Goal: Task Accomplishment & Management: Manage account settings

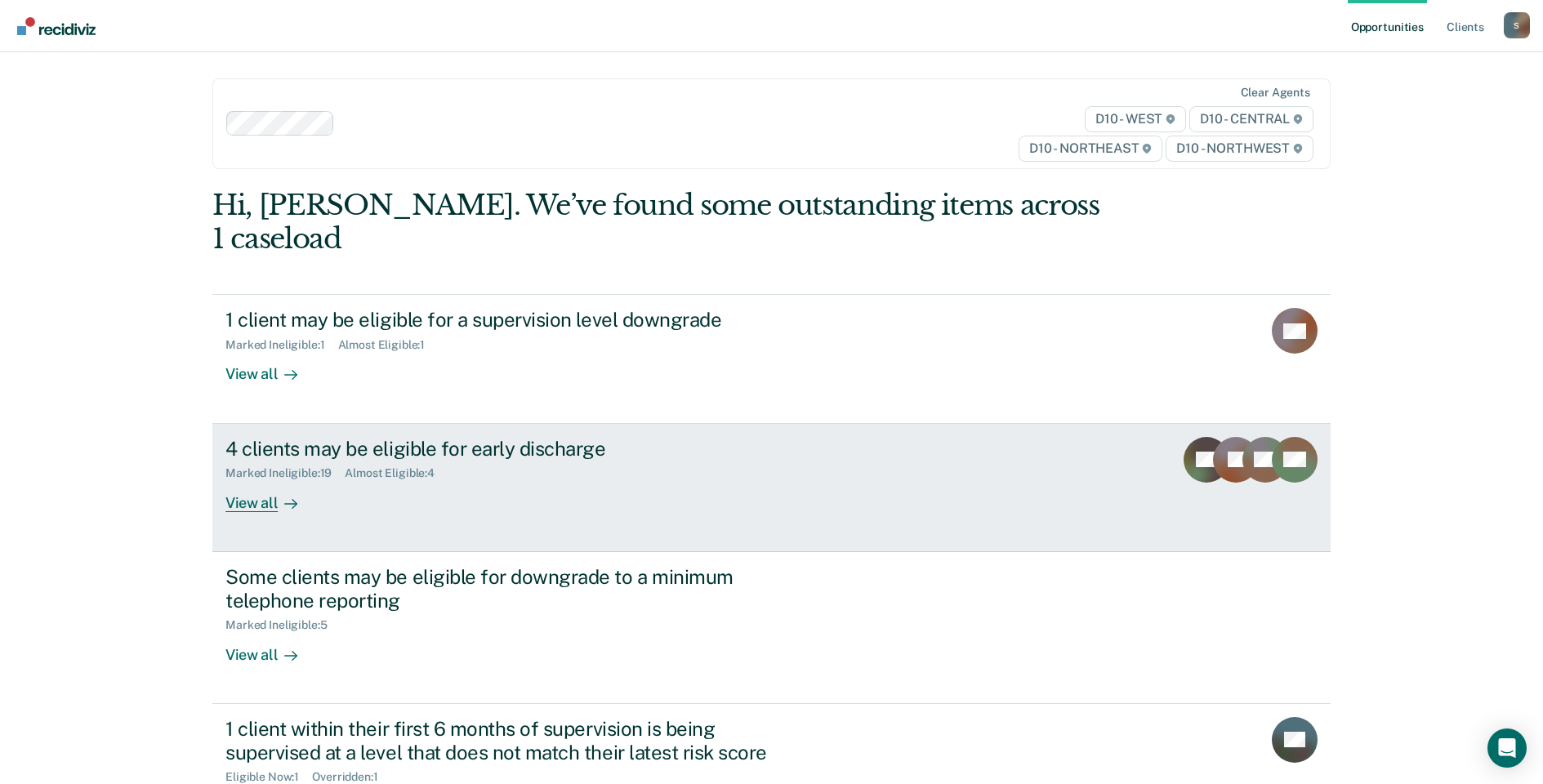
click at [237, 480] on div "View all" at bounding box center [271, 496] width 92 height 32
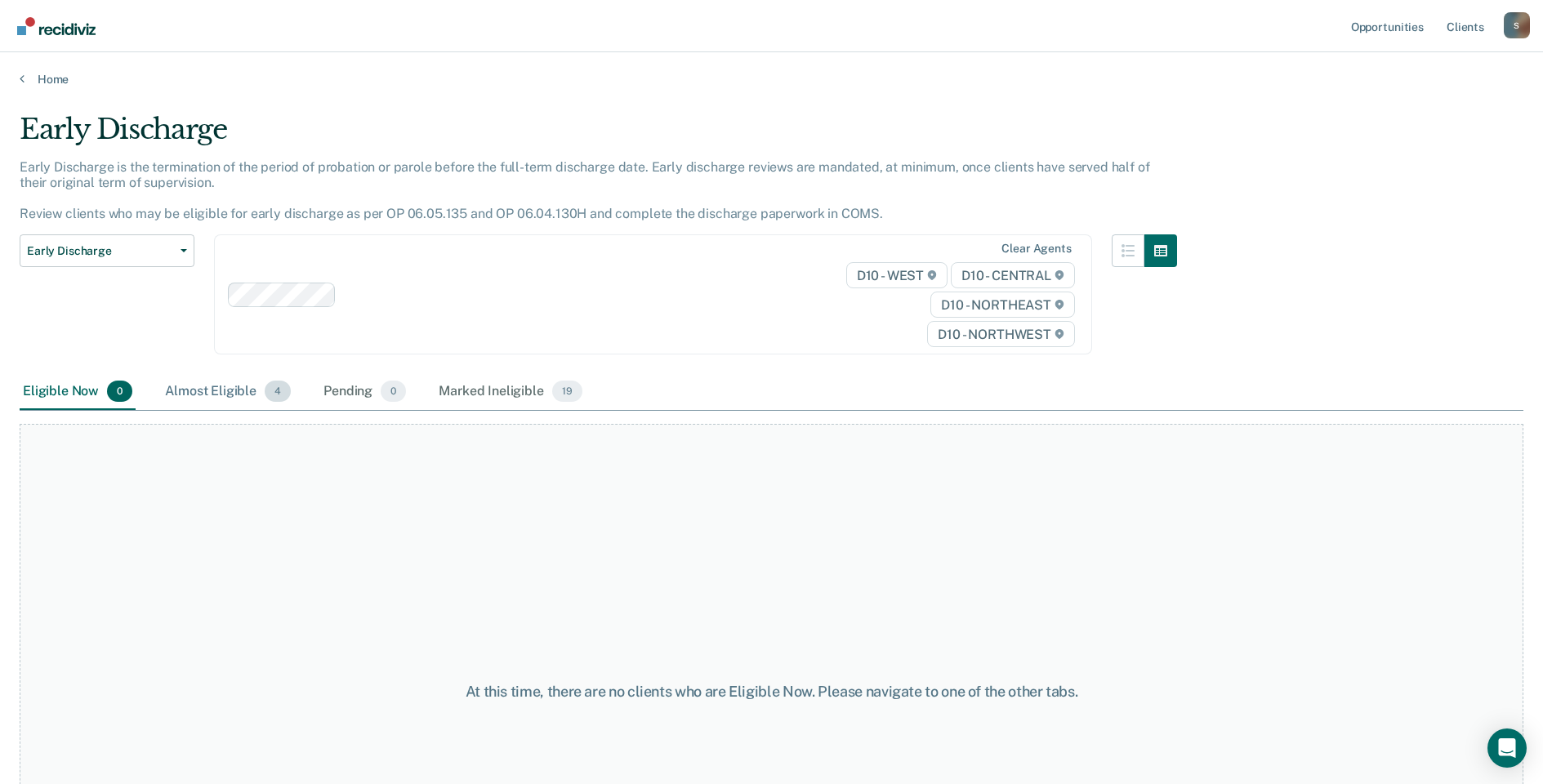
click at [229, 385] on div "Almost Eligible 4" at bounding box center [228, 391] width 133 height 36
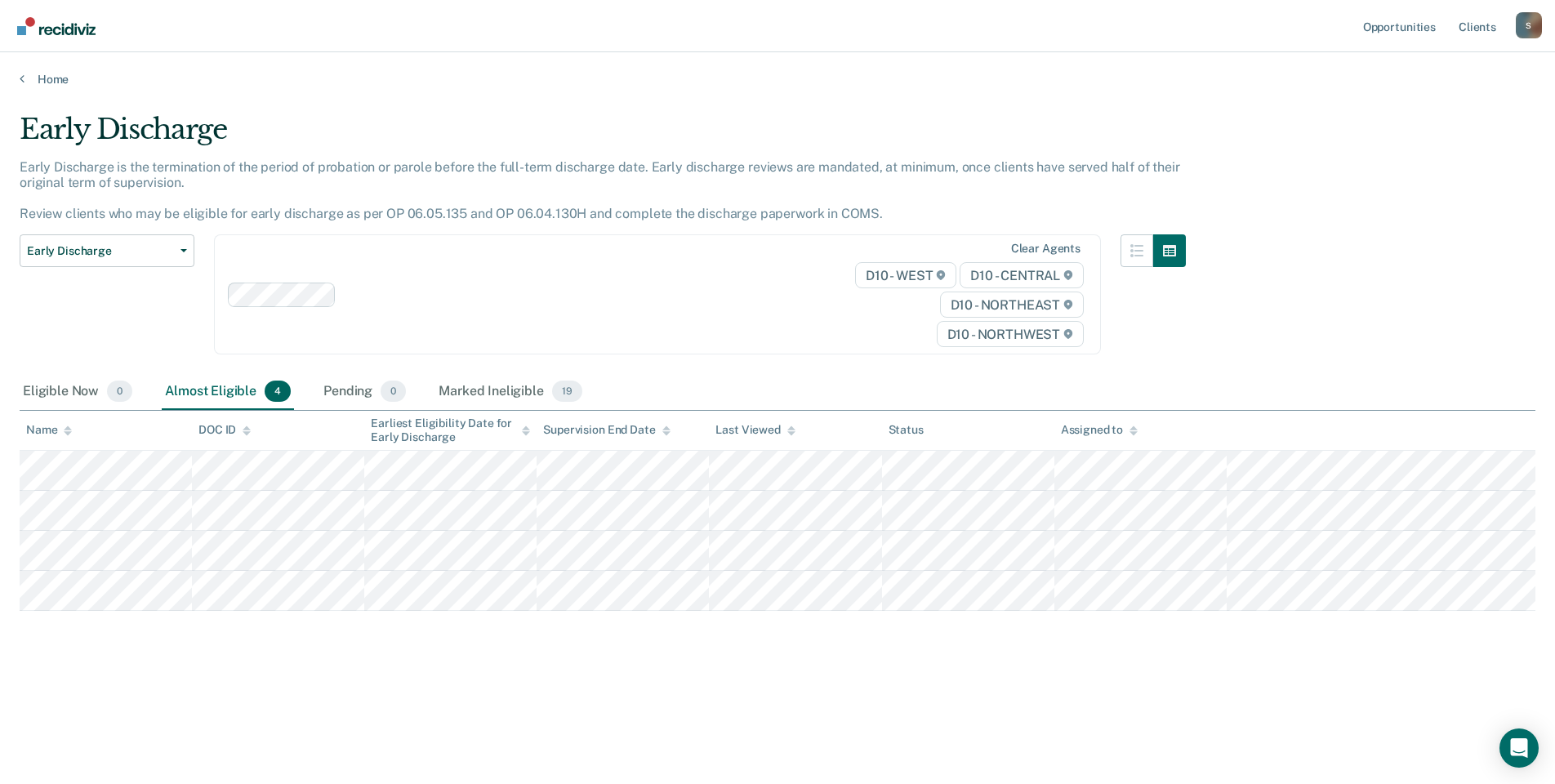
click at [524, 427] on icon at bounding box center [526, 430] width 8 height 11
click at [526, 424] on div at bounding box center [526, 430] width 8 height 14
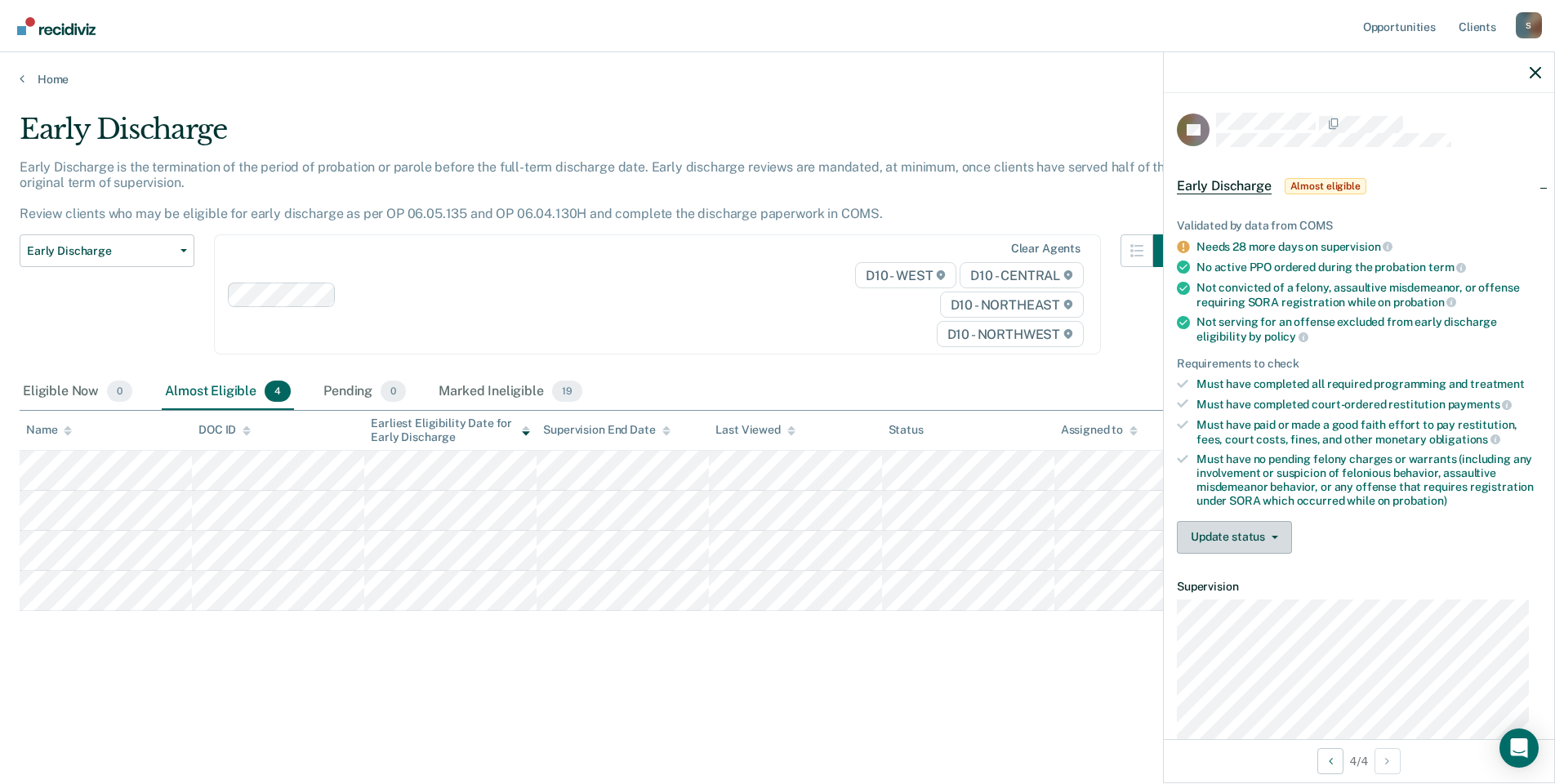
drag, startPoint x: 1237, startPoint y: 555, endPoint x: 1245, endPoint y: 537, distance: 19.7
click at [1238, 555] on div "Validated by data from COMS Needs 28 more days on supervision No active PPO ord…" at bounding box center [1359, 379] width 390 height 374
click at [1246, 535] on button "Update status" at bounding box center [1235, 537] width 115 height 33
click at [1225, 604] on button "Mark Ineligible" at bounding box center [1256, 602] width 158 height 26
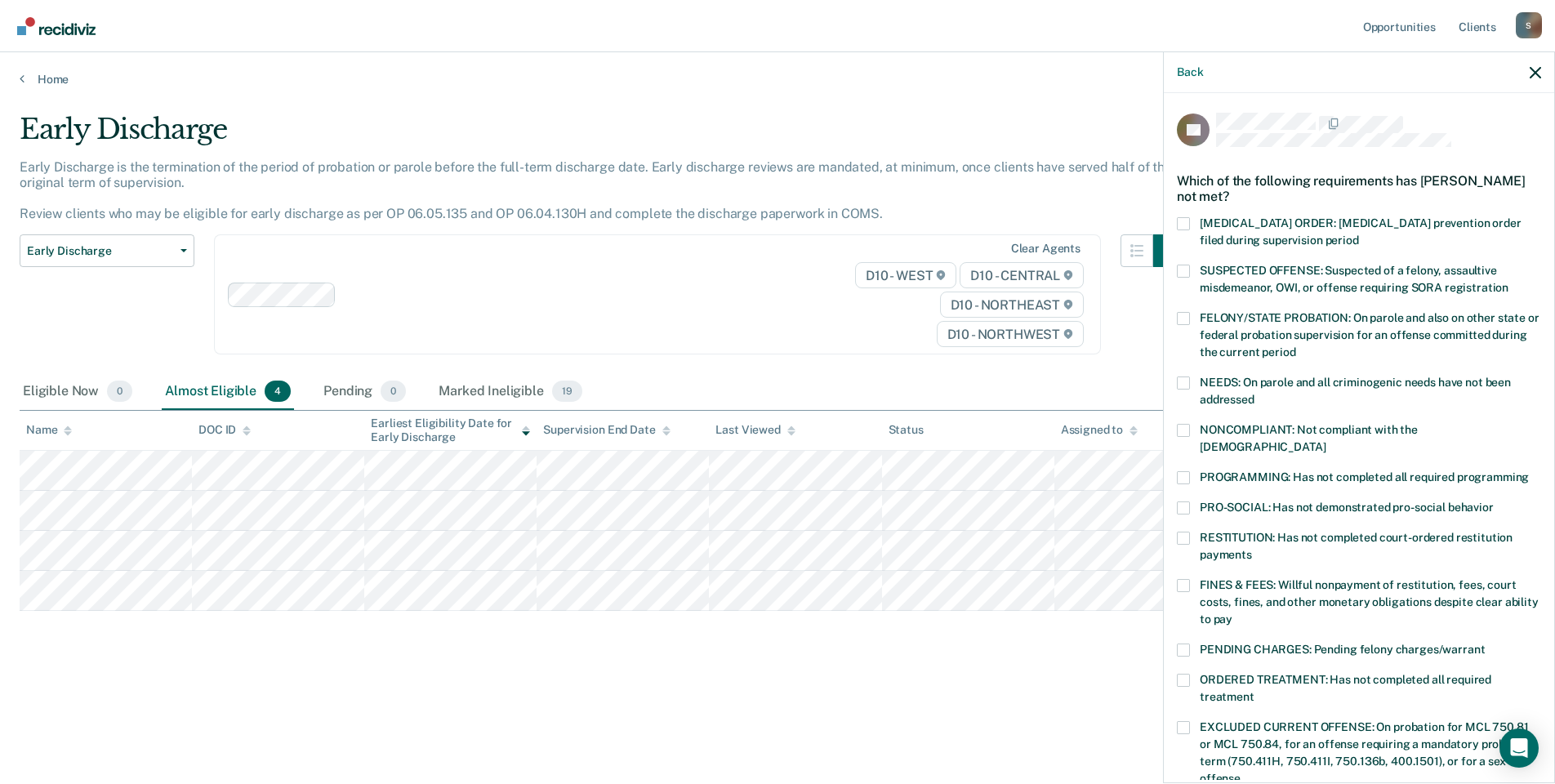
click at [1184, 265] on span at bounding box center [1184, 271] width 13 height 13
click at [1509, 282] on input "SUSPECTED OFFENSE: Suspected of a felony, assaultive misdemeanor, OWI, or offen…" at bounding box center [1509, 282] width 0 height 0
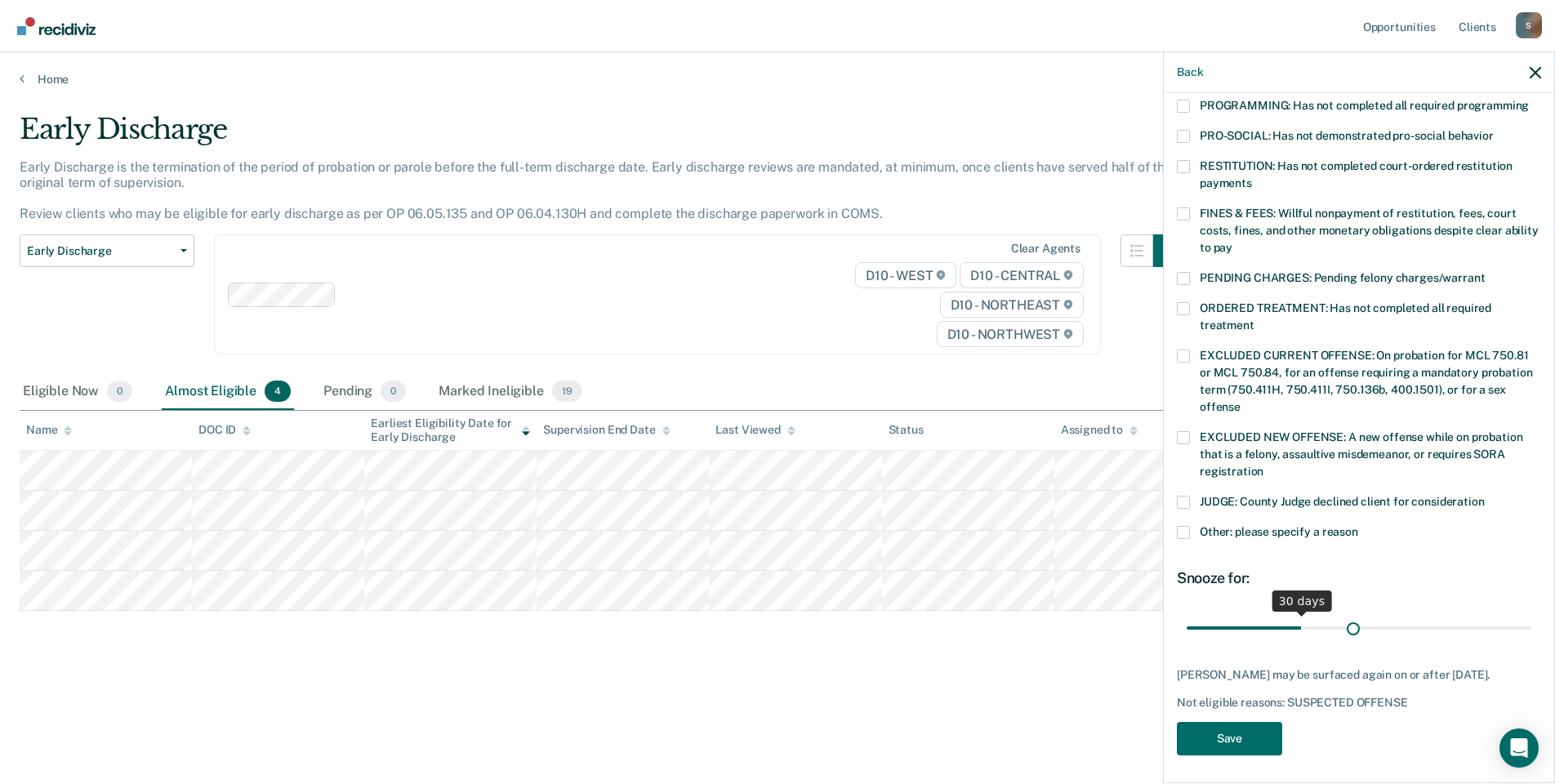
scroll to position [372, 0]
drag, startPoint x: 1297, startPoint y: 608, endPoint x: 1516, endPoint y: 596, distance: 219.3
type input "90"
click at [1516, 613] on input "range" at bounding box center [1359, 627] width 345 height 28
click at [1236, 733] on button "Save" at bounding box center [1230, 739] width 105 height 33
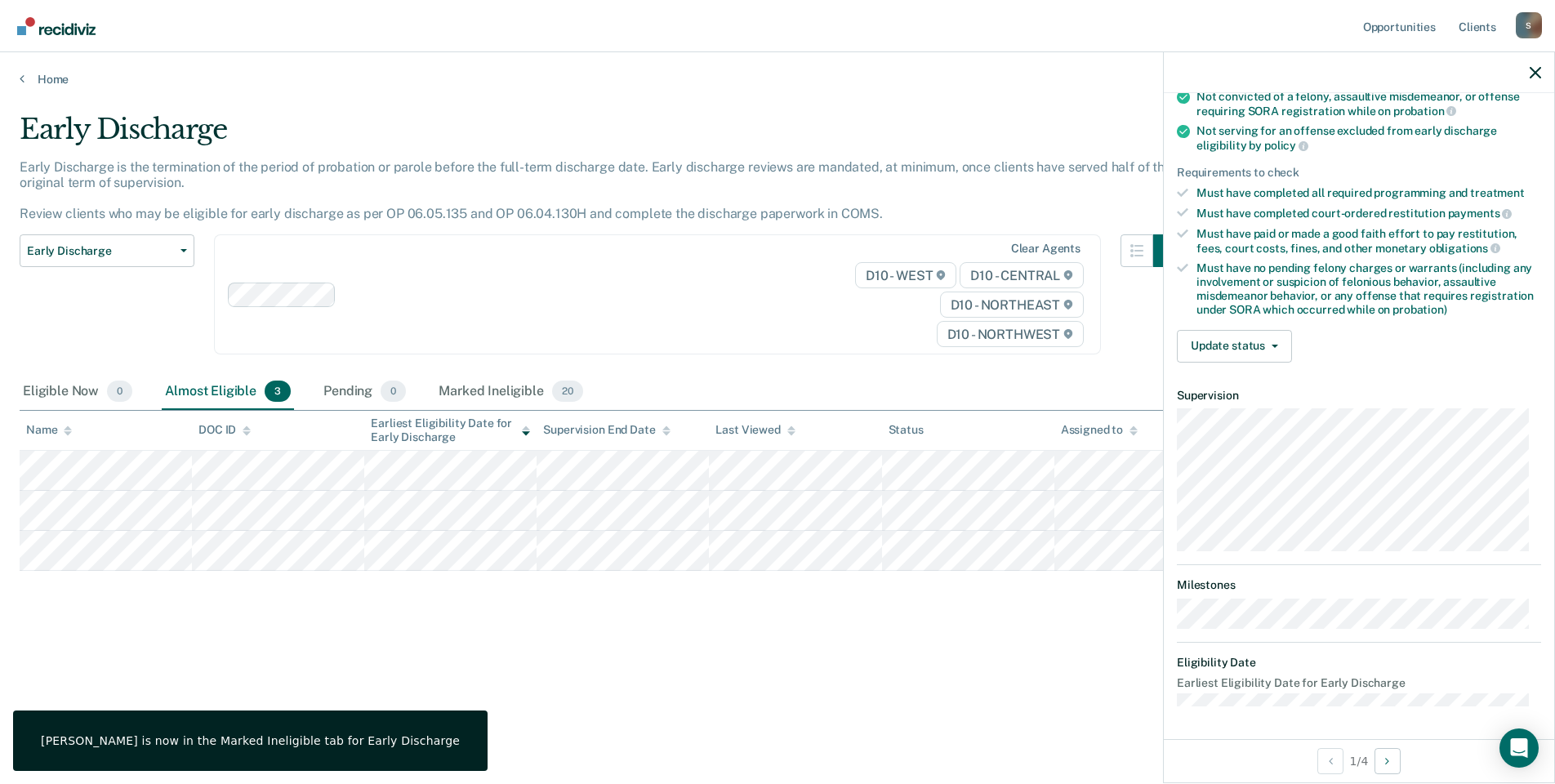
scroll to position [189, 0]
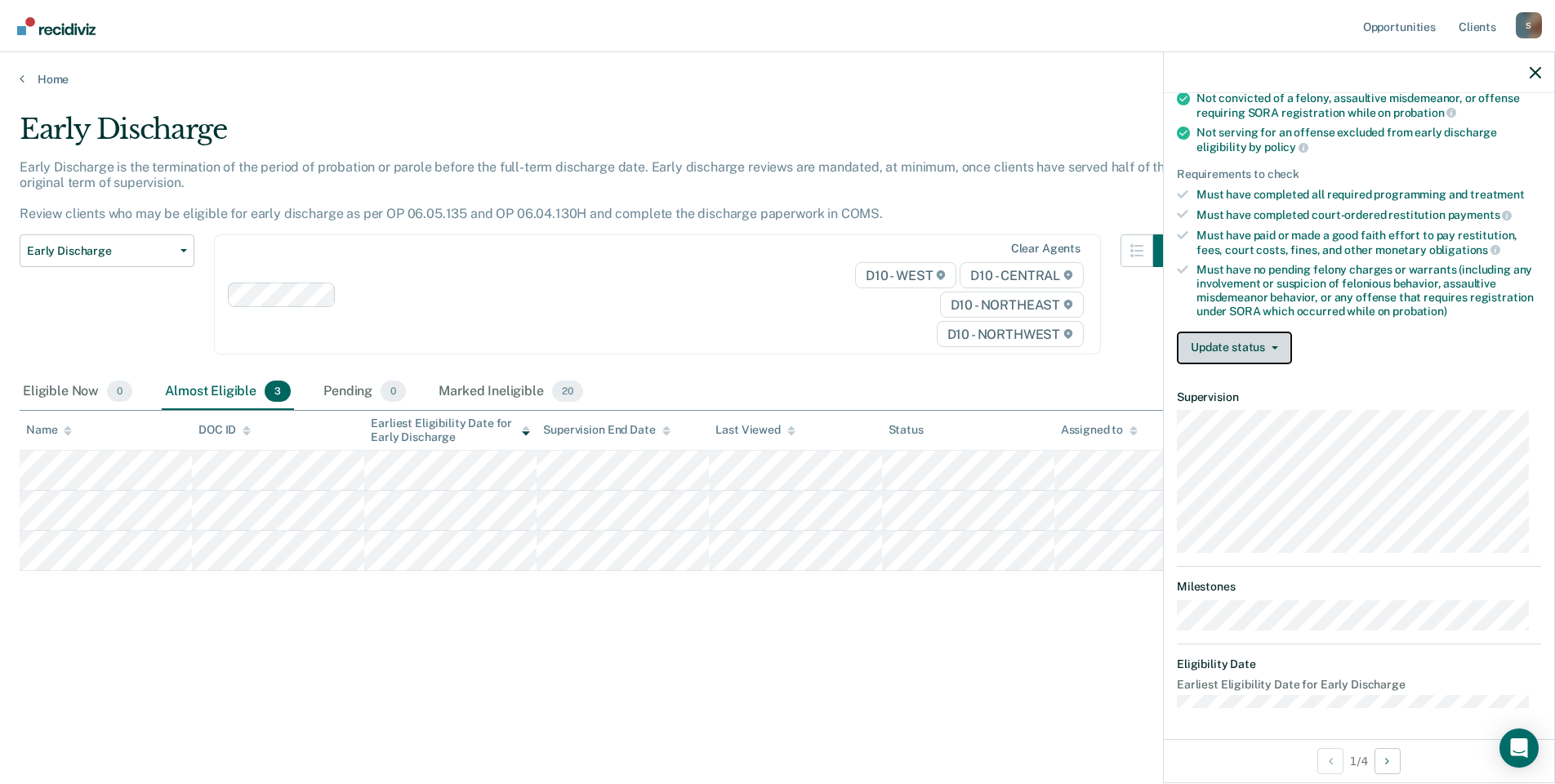
click at [1249, 338] on button "Update status" at bounding box center [1235, 348] width 115 height 33
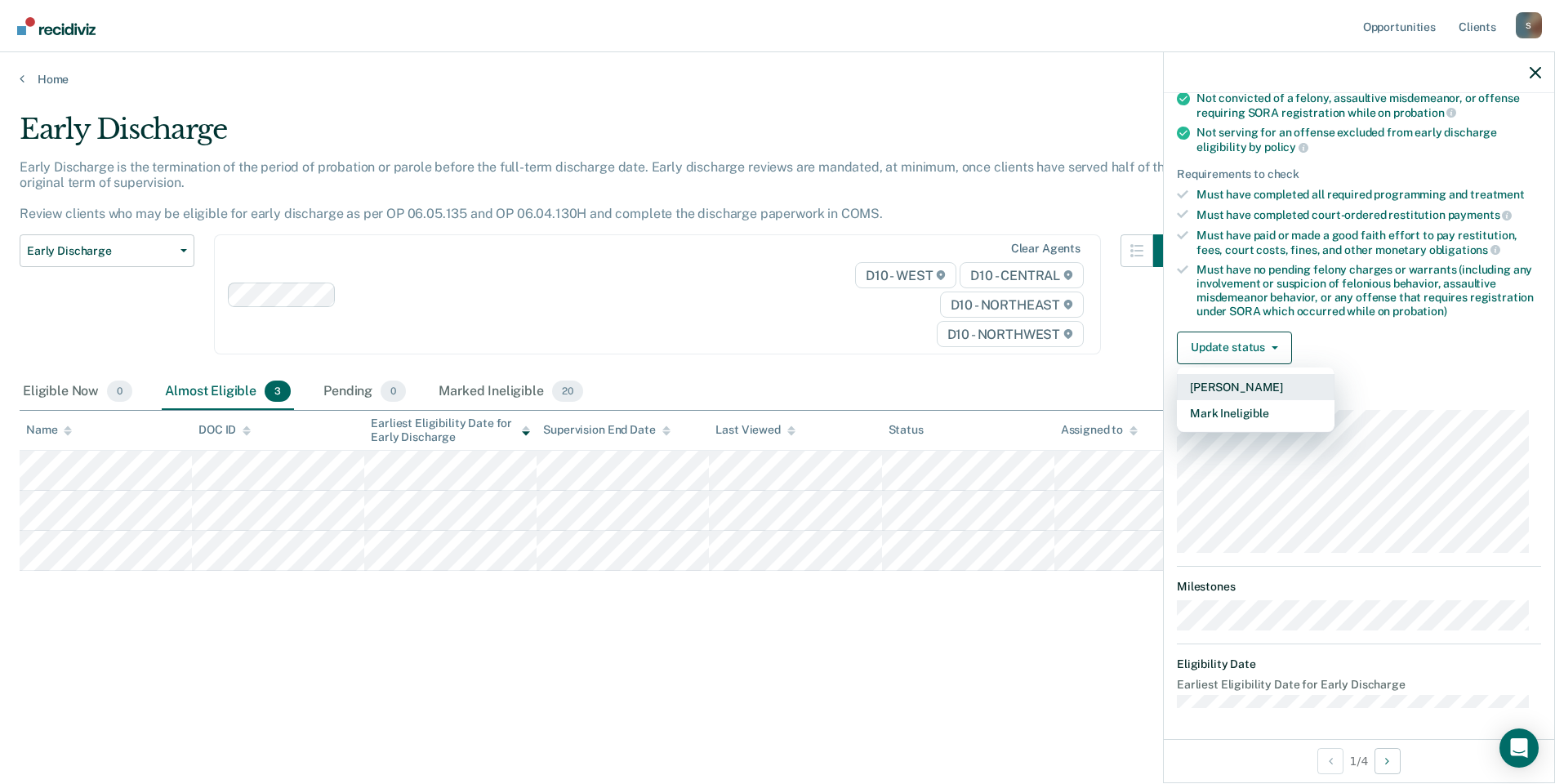
click at [1246, 379] on button "[PERSON_NAME]" at bounding box center [1256, 386] width 158 height 26
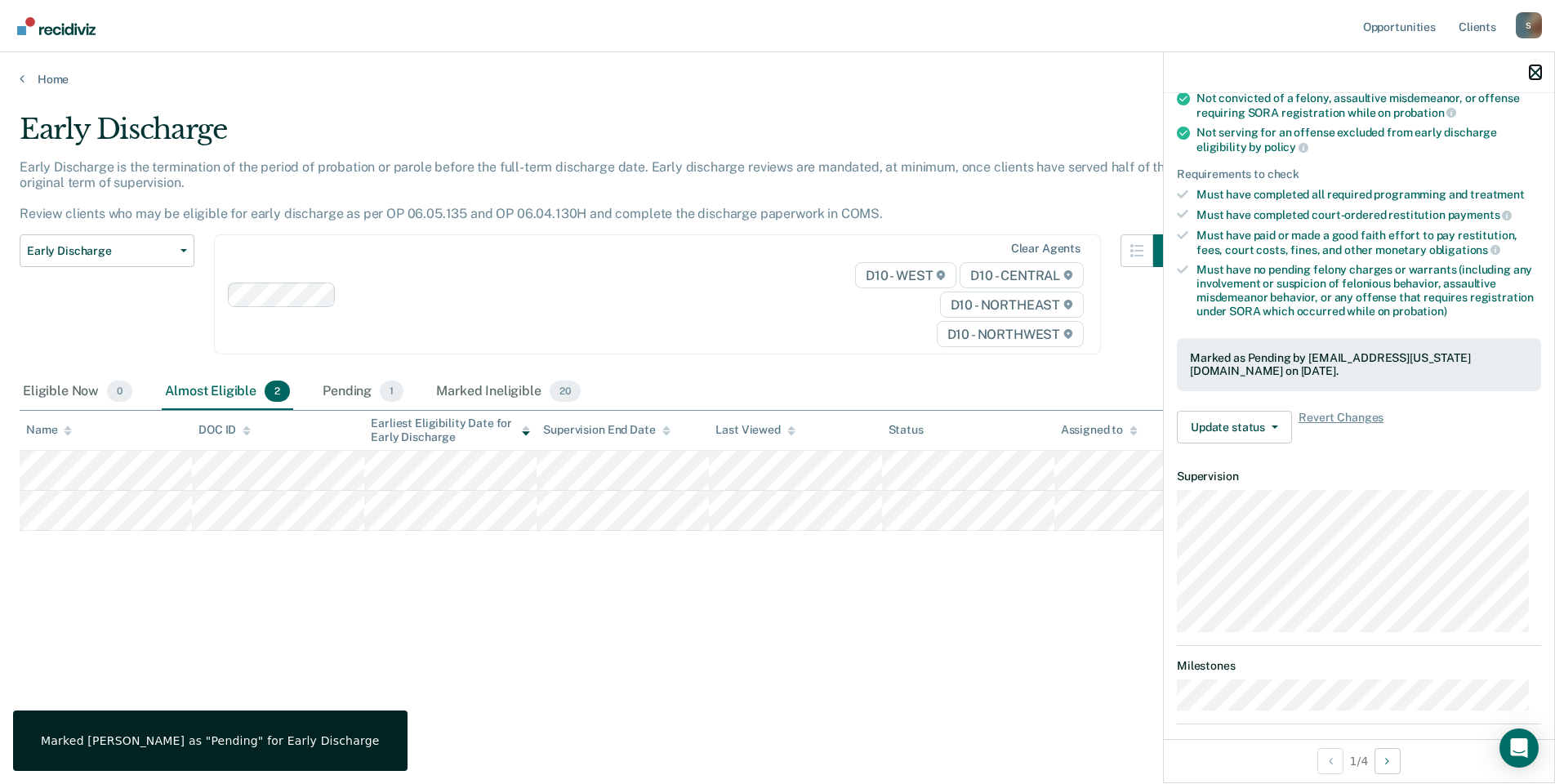
click at [1540, 73] on icon "button" at bounding box center [1536, 73] width 12 height 12
